Goal: Task Accomplishment & Management: Use online tool/utility

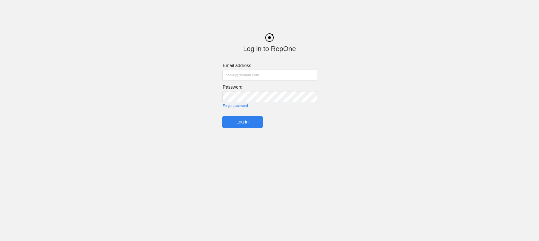
click at [250, 72] on input "text" at bounding box center [269, 75] width 95 height 11
type input "[EMAIL_ADDRESS][DOMAIN_NAME]"
click at [222, 116] on input "Log in" at bounding box center [242, 122] width 40 height 12
click at [253, 123] on input "Log in" at bounding box center [242, 122] width 40 height 12
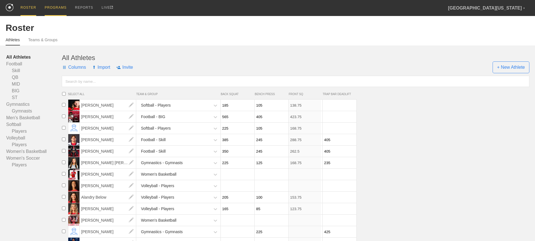
click at [56, 6] on div "PROGRAMS" at bounding box center [56, 8] width 22 height 16
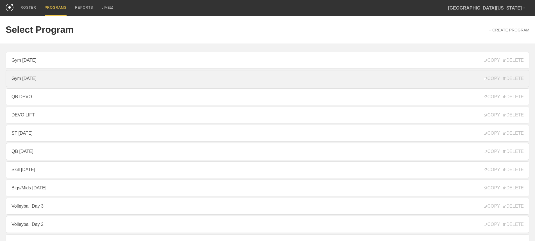
click at [56, 77] on link "Gym [DATE]" at bounding box center [268, 78] width 524 height 17
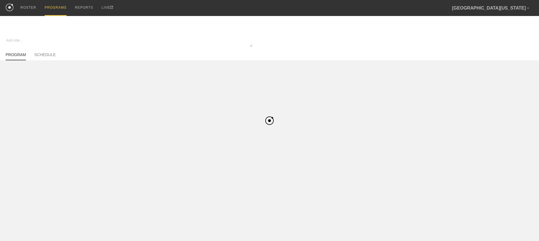
type textarea "x"
type input "Gym [DATE]"
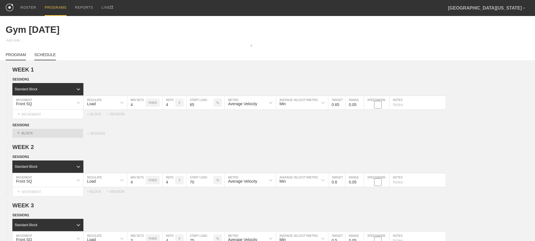
click at [53, 60] on link "SCHEDULE" at bounding box center [44, 57] width 21 height 8
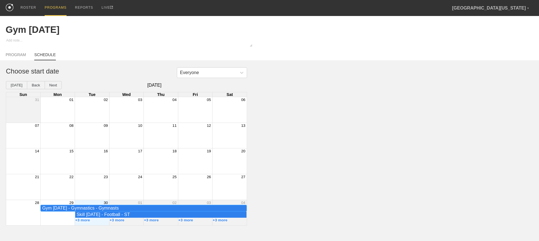
click at [68, 211] on div "Gym [DATE] - Gymnastics - Gymnasts" at bounding box center [143, 208] width 203 height 5
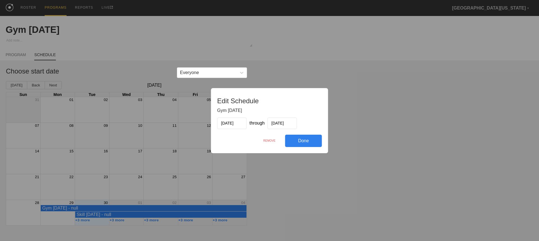
click at [267, 139] on div "REMOVE" at bounding box center [269, 141] width 31 height 12
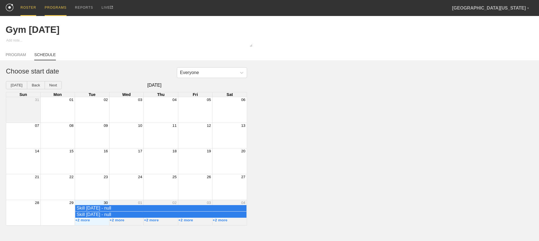
click at [35, 7] on div "ROSTER" at bounding box center [28, 8] width 16 height 16
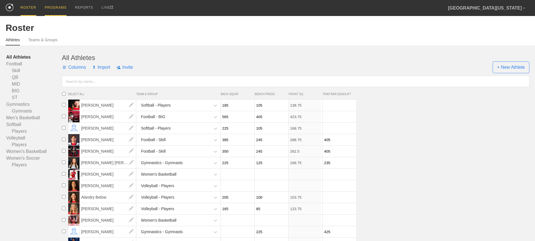
click at [65, 14] on div "PROGRAMS" at bounding box center [56, 8] width 22 height 16
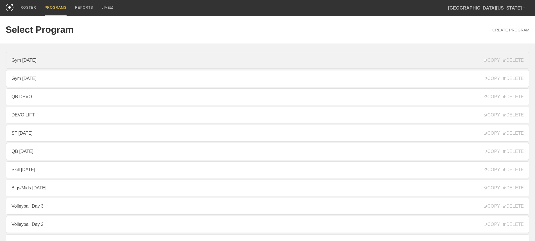
click at [41, 62] on link "Gym [DATE]" at bounding box center [268, 60] width 524 height 17
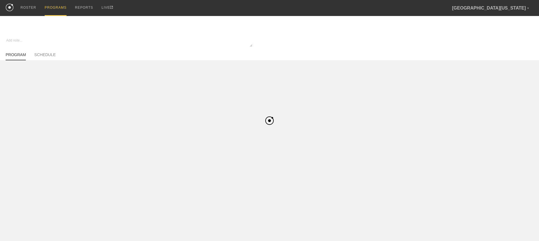
type textarea "x"
type input "Gym [DATE]"
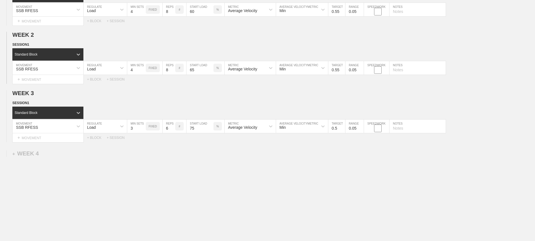
scroll to position [97, 0]
click at [34, 156] on div "+ WEEK 4" at bounding box center [25, 153] width 26 height 6
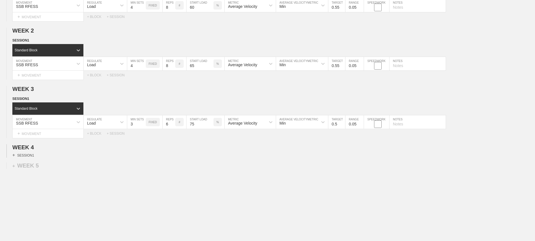
click at [30, 157] on div "+ SESSION 1" at bounding box center [23, 155] width 22 height 5
click at [32, 168] on div "+ BLOCK" at bounding box center [47, 165] width 71 height 9
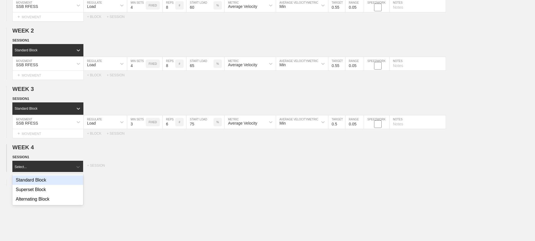
click at [44, 183] on div "Standard Block" at bounding box center [47, 180] width 71 height 10
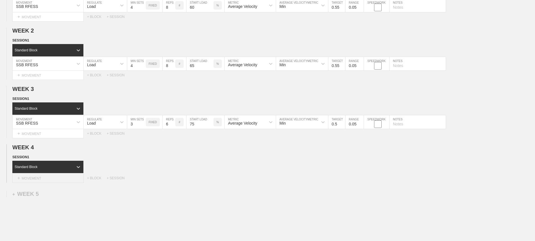
click at [44, 181] on div "+ MOVEMENT" at bounding box center [47, 178] width 71 height 9
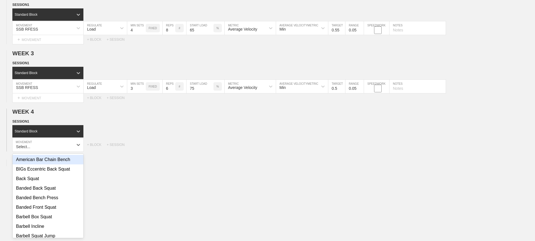
scroll to position [136, 0]
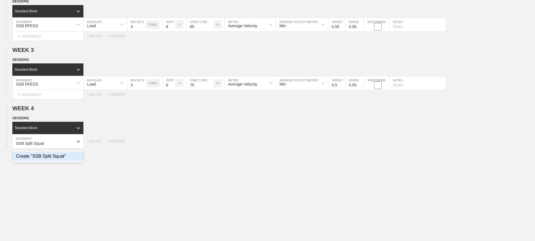
click at [53, 161] on div "Create "SSB Split Squat"" at bounding box center [48, 157] width 71 height 10
type input "SSB Split Squat"
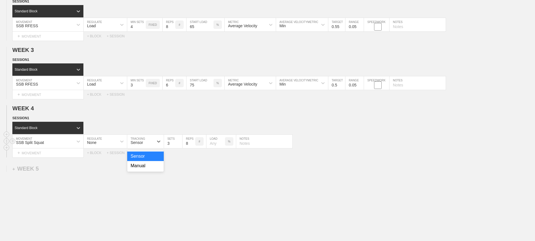
click at [150, 145] on div "Sensor" at bounding box center [140, 142] width 26 height 10
click at [138, 145] on div "Sensor" at bounding box center [137, 142] width 12 height 4
click at [108, 145] on div "None" at bounding box center [100, 142] width 33 height 10
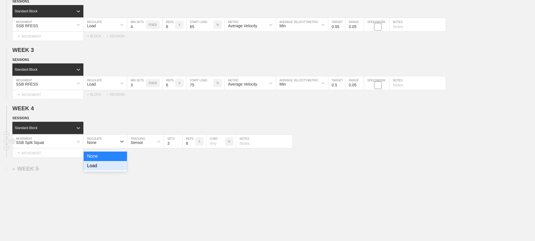
click at [103, 168] on div "Load" at bounding box center [105, 166] width 43 height 10
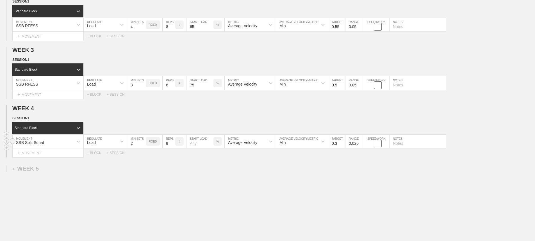
click at [143, 147] on input "2" at bounding box center [136, 141] width 19 height 13
click at [143, 145] on input "3" at bounding box center [136, 141] width 19 height 13
type input "4"
click at [143, 145] on input "4" at bounding box center [136, 141] width 19 height 13
click at [173, 148] on input "7" at bounding box center [169, 141] width 13 height 13
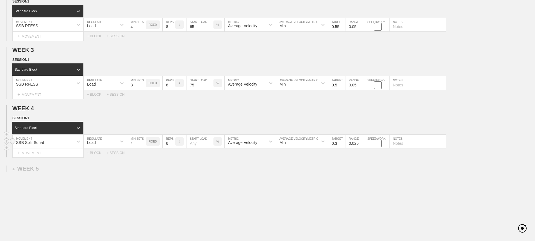
type input "6"
click at [173, 148] on input "6" at bounding box center [169, 141] width 13 height 13
click at [192, 147] on input "number" at bounding box center [199, 141] width 27 height 13
type input "80"
